Goal: Task Accomplishment & Management: Complete application form

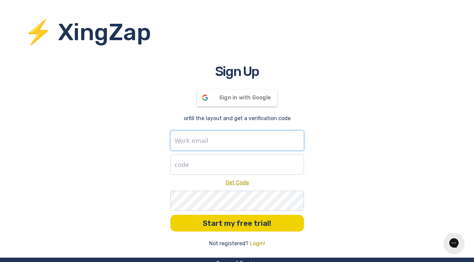
click at [229, 142] on input "text" at bounding box center [237, 140] width 134 height 20
type input "[EMAIL_ADDRESS][DOMAIN_NAME]"
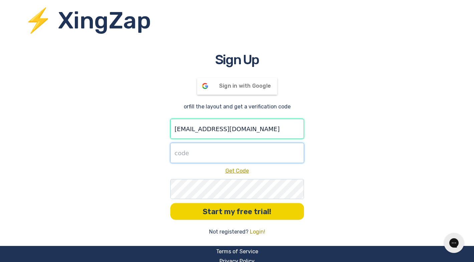
scroll to position [25, 0]
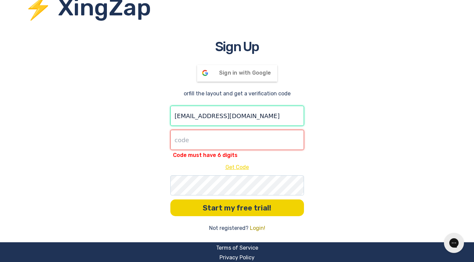
click at [238, 157] on div "Code must have 6 digits Get Code" at bounding box center [237, 150] width 134 height 41
click at [222, 143] on input "number" at bounding box center [237, 140] width 134 height 20
click at [372, 116] on div "Sign Up Sign in with Google Signed in with Google or fill the layout and get a …" at bounding box center [237, 134] width 474 height 195
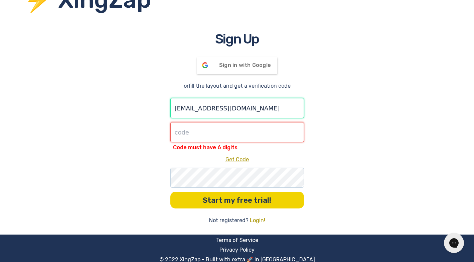
scroll to position [33, 0]
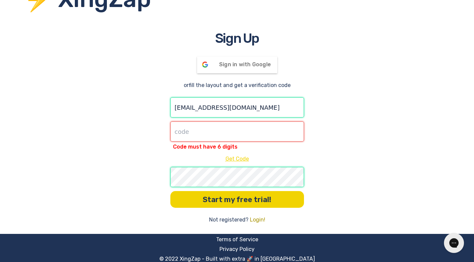
click at [230, 157] on link "Get Code" at bounding box center [236, 158] width 23 height 6
click at [399, 122] on div "Sign Up Sign in with Google Signed in with Google or fill the layout and get a …" at bounding box center [237, 125] width 474 height 195
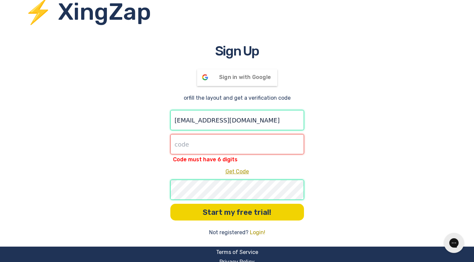
scroll to position [34, 0]
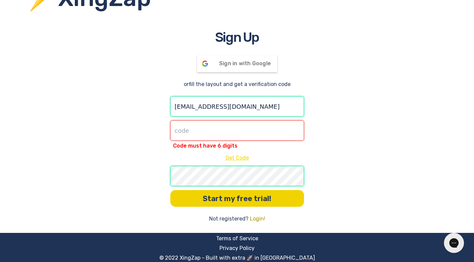
click at [242, 157] on link "Get Code" at bounding box center [236, 157] width 23 height 6
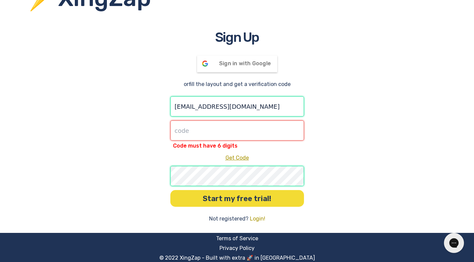
click at [259, 197] on button "Start my free trial!" at bounding box center [237, 198] width 134 height 17
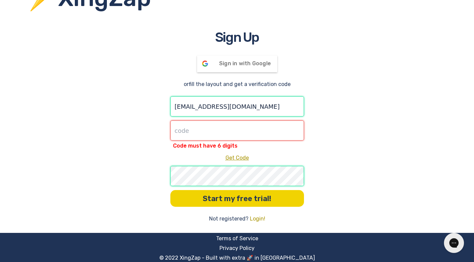
scroll to position [0, 0]
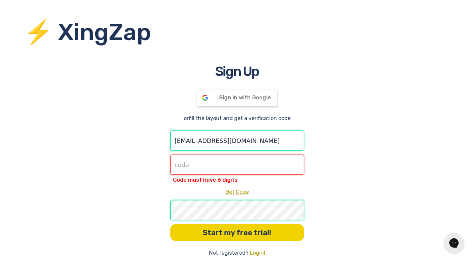
click at [77, 30] on h1 "⚡ XingZap" at bounding box center [249, 32] width 450 height 35
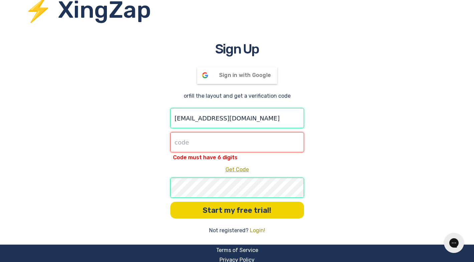
scroll to position [34, 0]
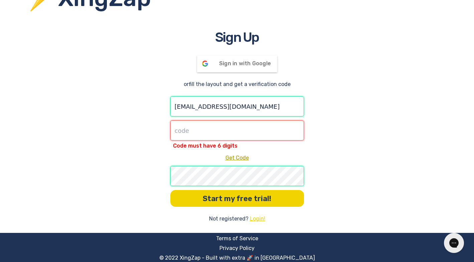
click at [258, 218] on link "Login!" at bounding box center [257, 218] width 15 height 8
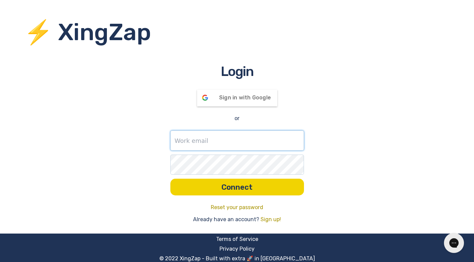
click at [245, 139] on input "text" at bounding box center [237, 140] width 134 height 20
type input "[EMAIL_ADDRESS][DOMAIN_NAME]"
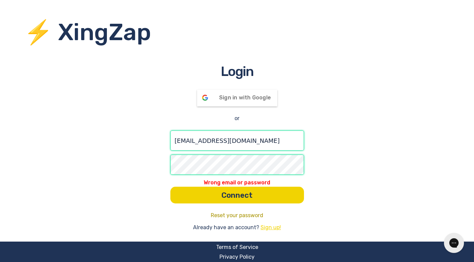
click at [270, 229] on link "Sign up!" at bounding box center [271, 227] width 20 height 8
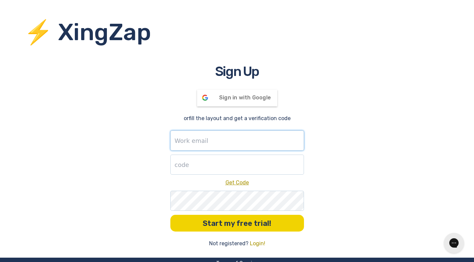
click at [200, 141] on input "text" at bounding box center [237, 140] width 134 height 20
type input "[EMAIL_ADDRESS][DOMAIN_NAME]"
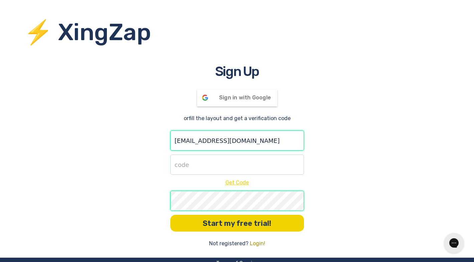
click at [231, 182] on link "Get Code" at bounding box center [236, 182] width 23 height 6
click at [233, 183] on link "Get Code" at bounding box center [236, 182] width 23 height 6
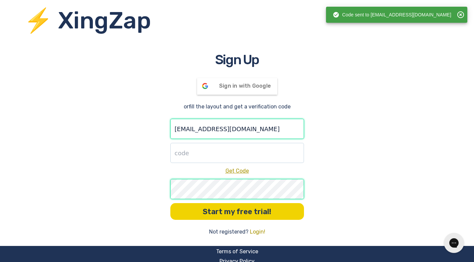
scroll to position [25, 0]
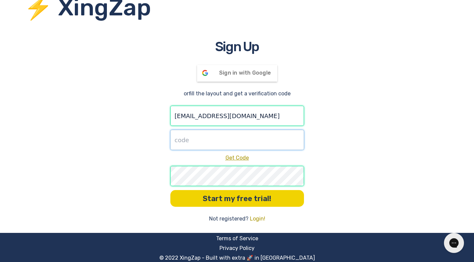
click at [244, 141] on input "number" at bounding box center [237, 140] width 134 height 20
paste input "392813"
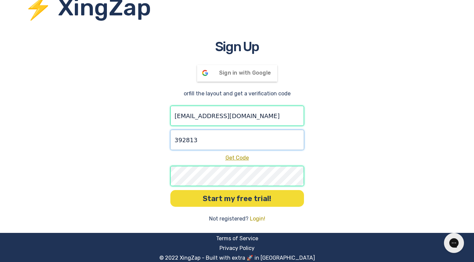
type input "392813"
click at [253, 200] on button "Start my free trial!" at bounding box center [237, 198] width 134 height 17
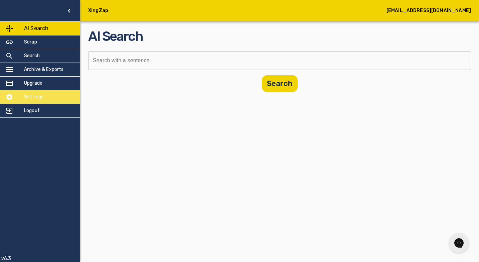
click at [33, 98] on h5 "Settings" at bounding box center [33, 97] width 19 height 7
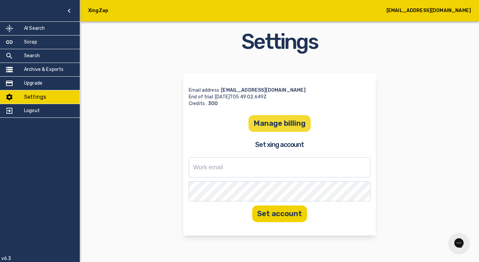
click at [288, 125] on button "Manage billing" at bounding box center [279, 123] width 62 height 17
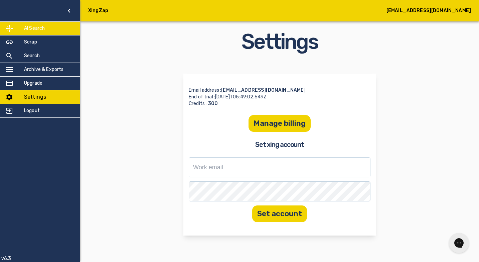
click at [39, 33] on div "AI Search" at bounding box center [40, 28] width 80 height 13
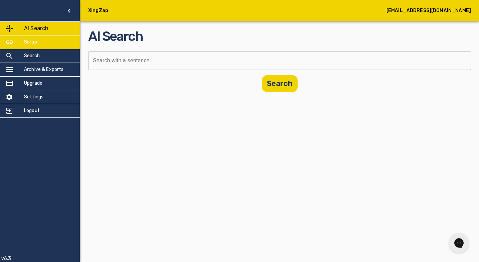
click at [40, 41] on div "Scrap" at bounding box center [40, 41] width 80 height 13
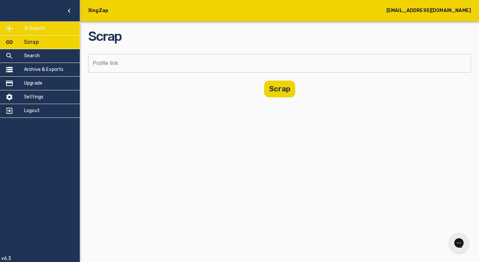
click at [39, 25] on h5 "AI Search" at bounding box center [34, 28] width 21 height 7
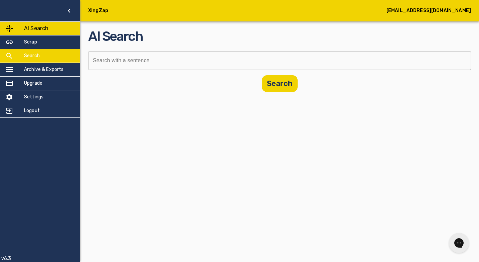
click at [37, 55] on h5 "Search" at bounding box center [32, 55] width 16 height 7
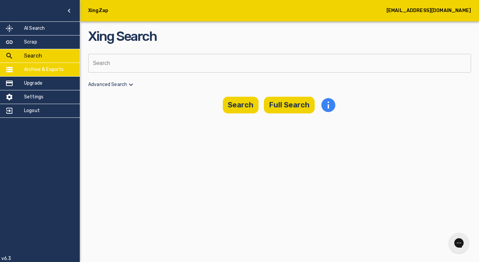
click at [39, 66] on h5 "Archive & Exports" at bounding box center [44, 69] width 40 height 7
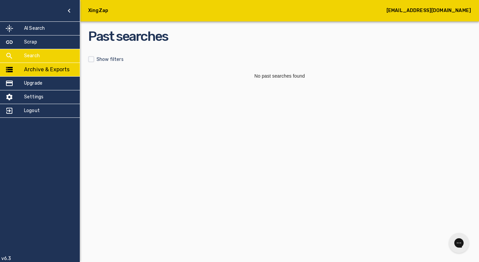
click at [37, 54] on h5 "Search" at bounding box center [32, 55] width 16 height 7
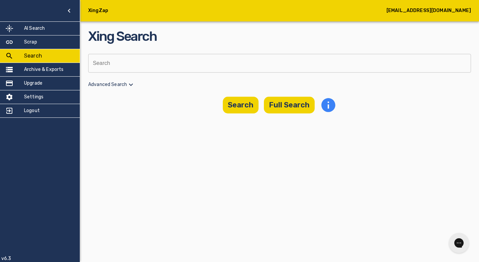
click at [109, 82] on p "Advanced Search" at bounding box center [279, 84] width 383 height 8
